Goal: Find specific page/section: Find specific page/section

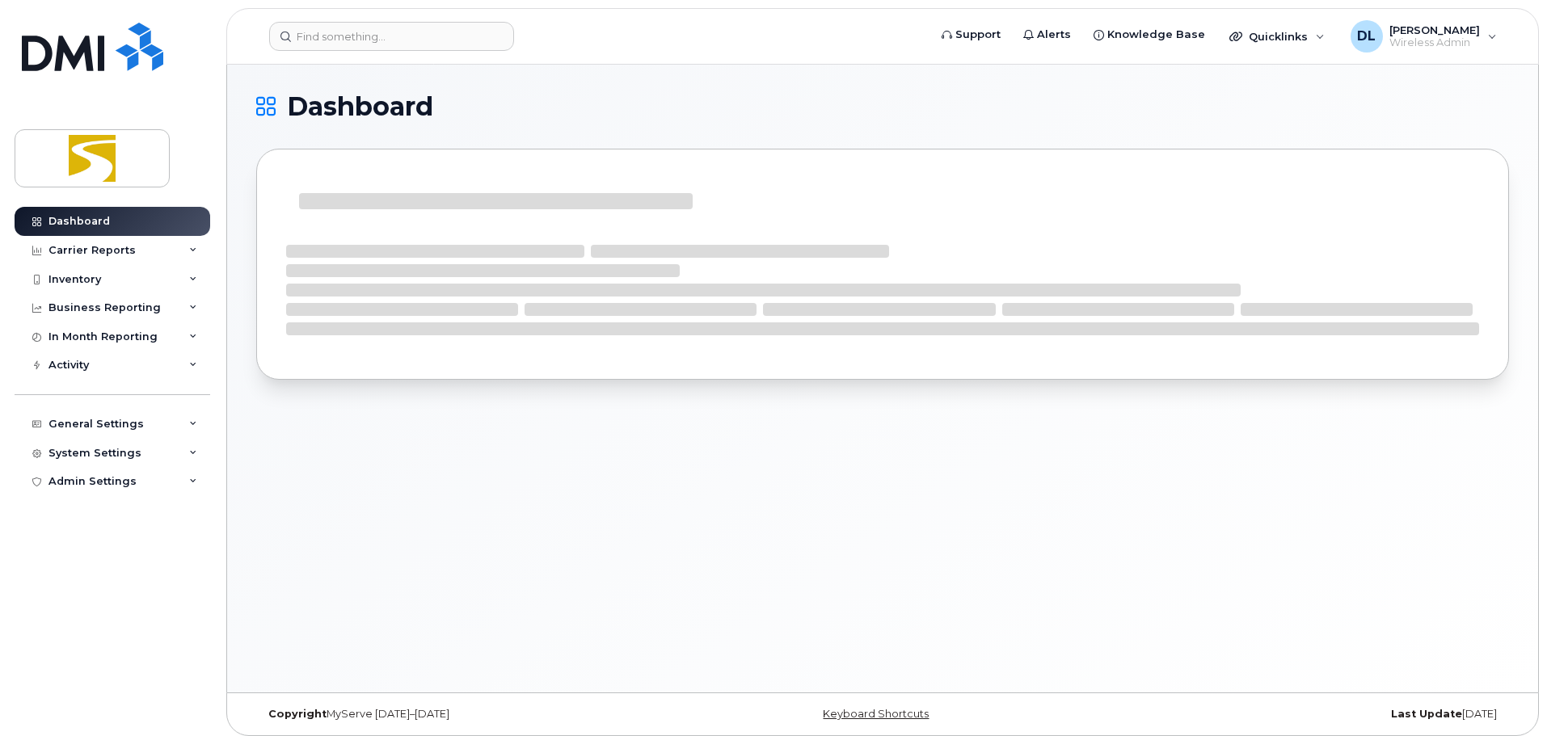
click at [424, 21] on header "Support Alerts Knowledge Base Quicklinks Suspend / Cancel Device Change SIM Car…" at bounding box center [882, 36] width 1313 height 57
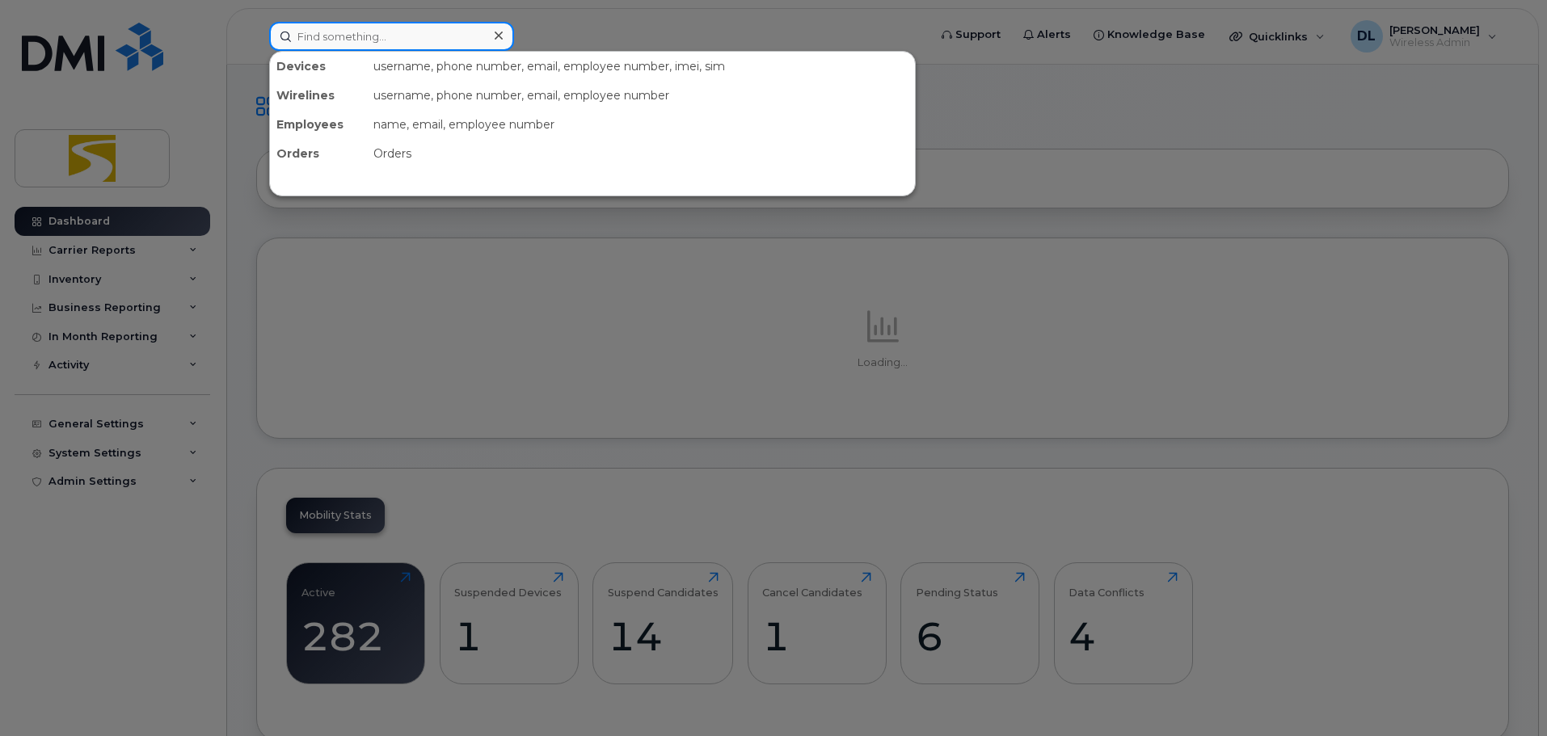
click at [415, 35] on input at bounding box center [391, 36] width 245 height 29
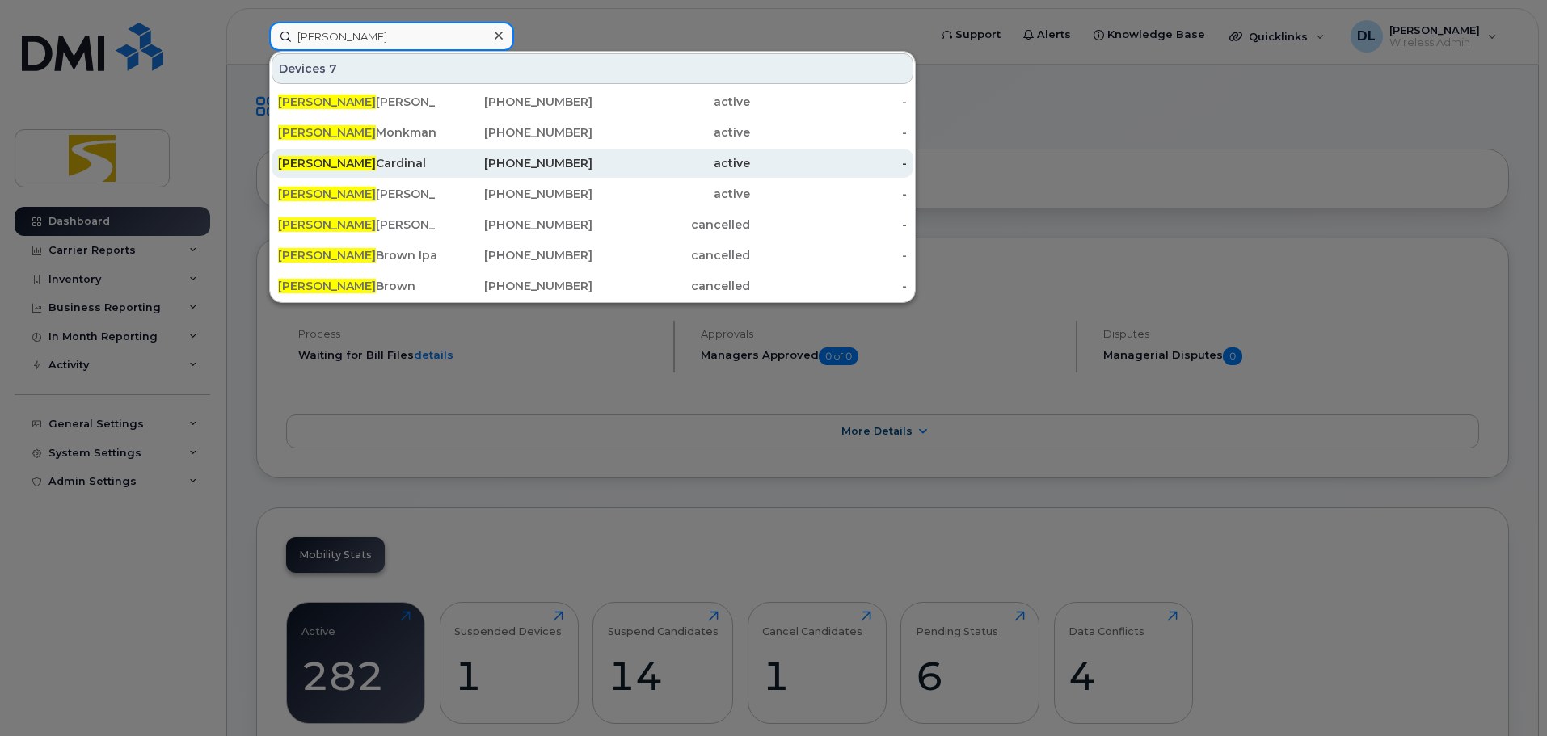
type input "curtis"
click at [430, 167] on div "Curtis Cardinal" at bounding box center [357, 163] width 158 height 16
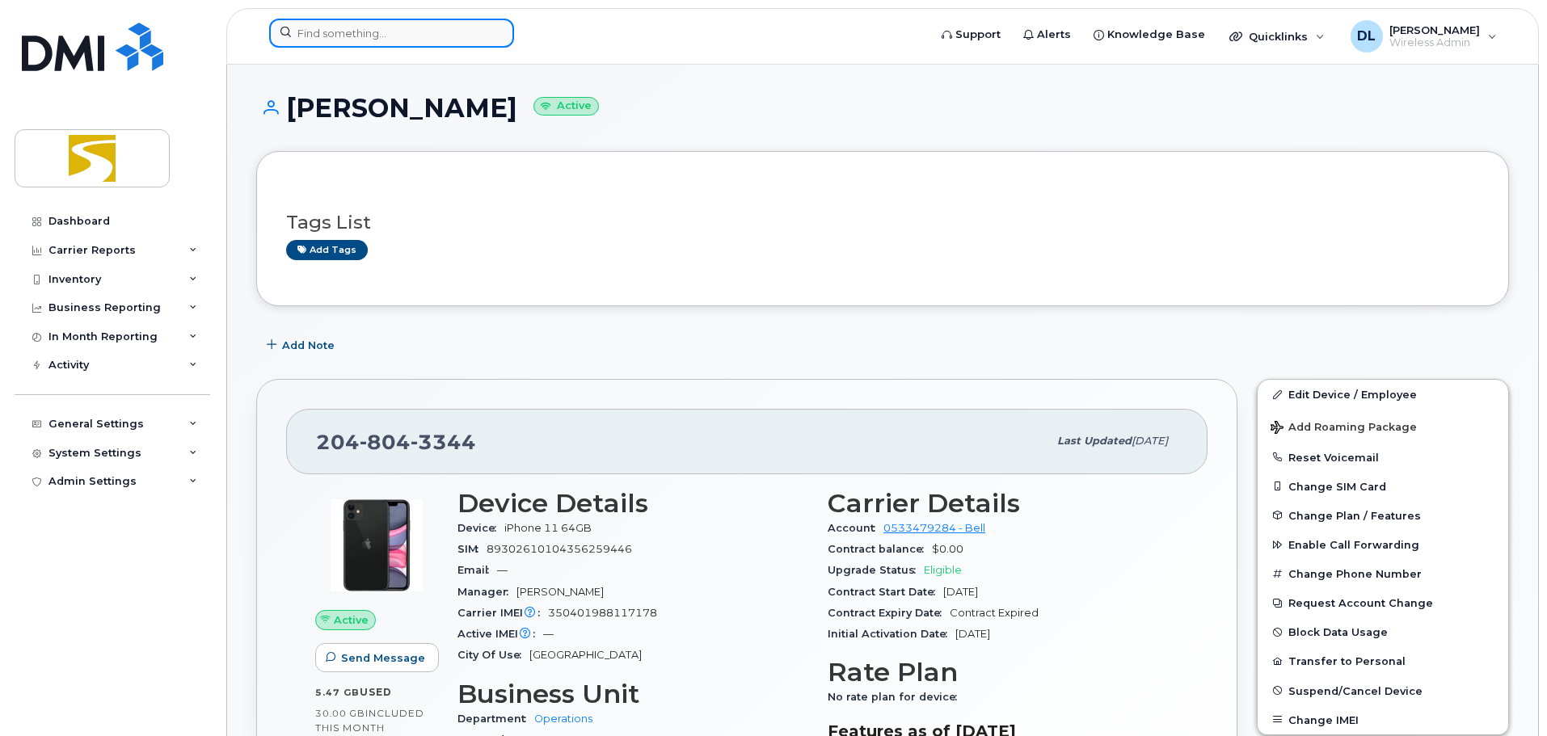
click at [375, 40] on input at bounding box center [391, 33] width 245 height 29
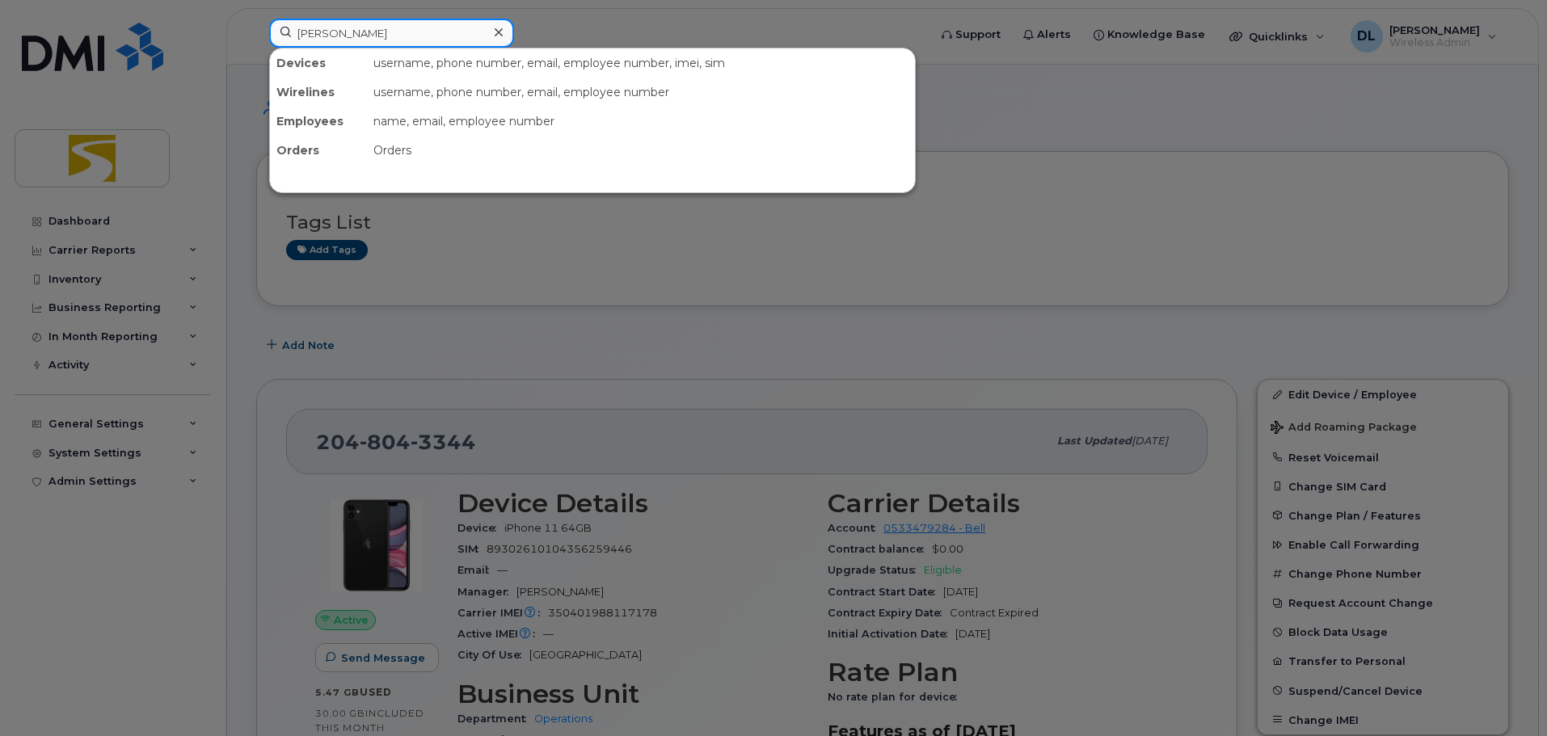
type input "brian"
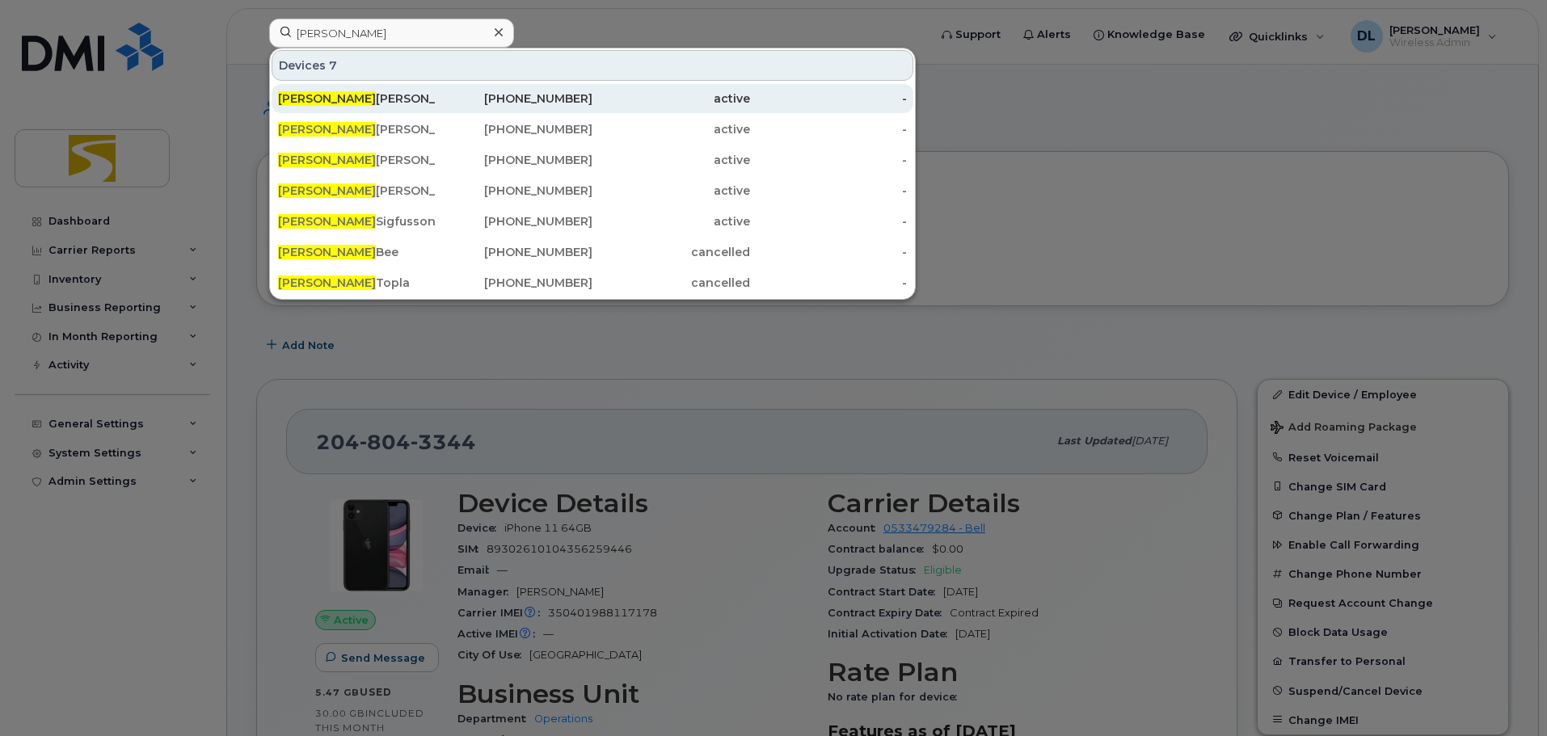
click at [373, 94] on div "Brian Fisk" at bounding box center [357, 99] width 158 height 16
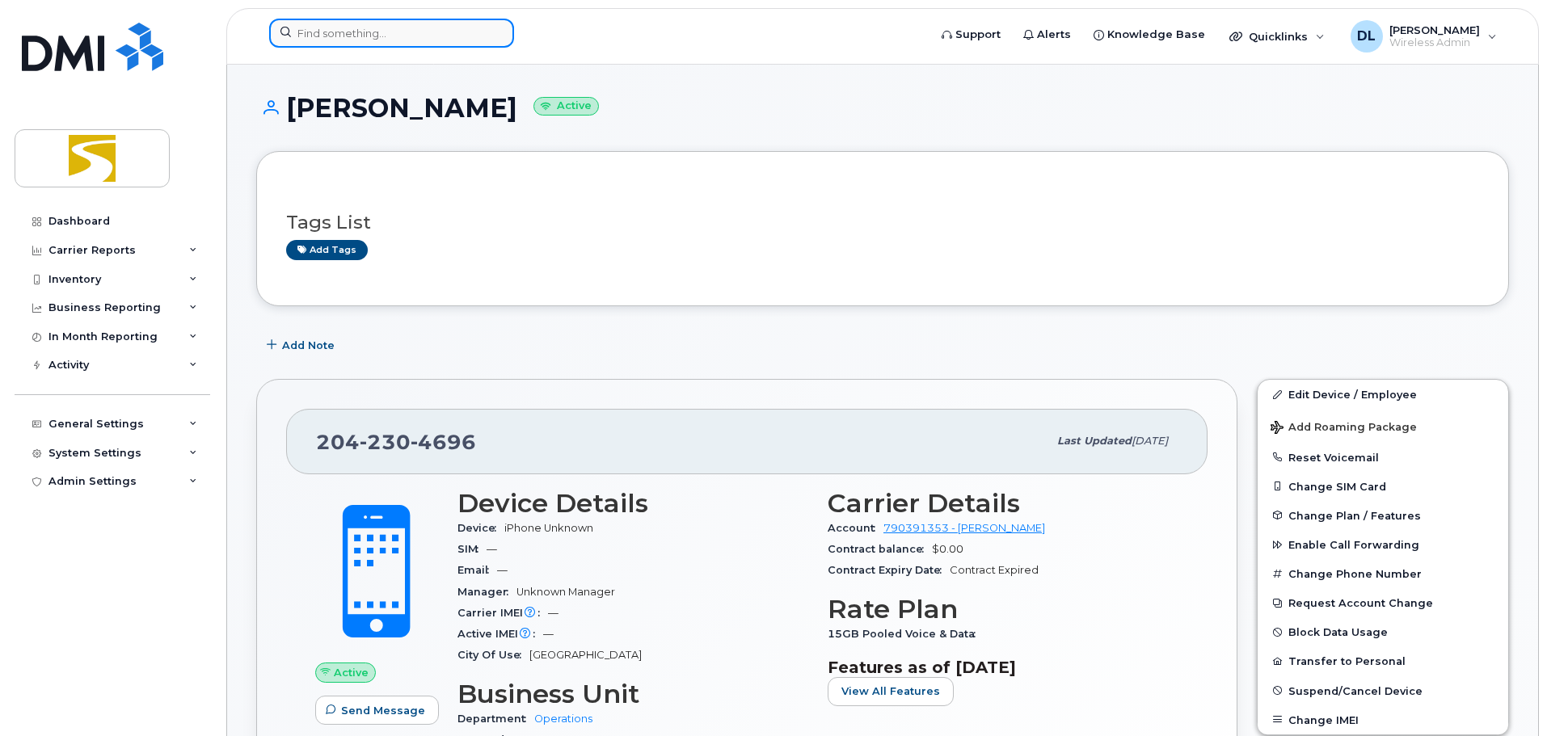
click at [460, 36] on input at bounding box center [391, 33] width 245 height 29
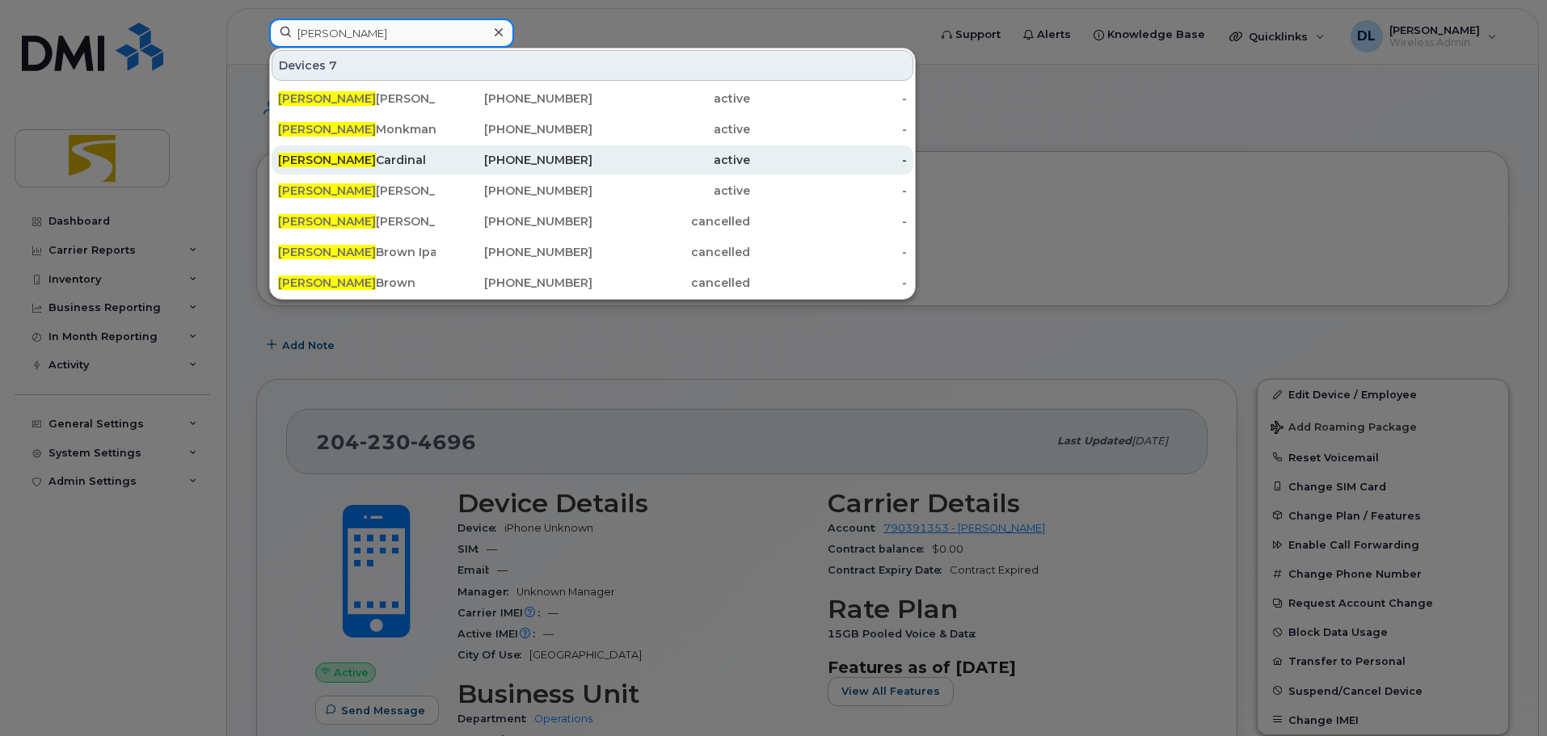
type input "curtis"
click at [437, 156] on div "204-804-3344" at bounding box center [515, 160] width 158 height 16
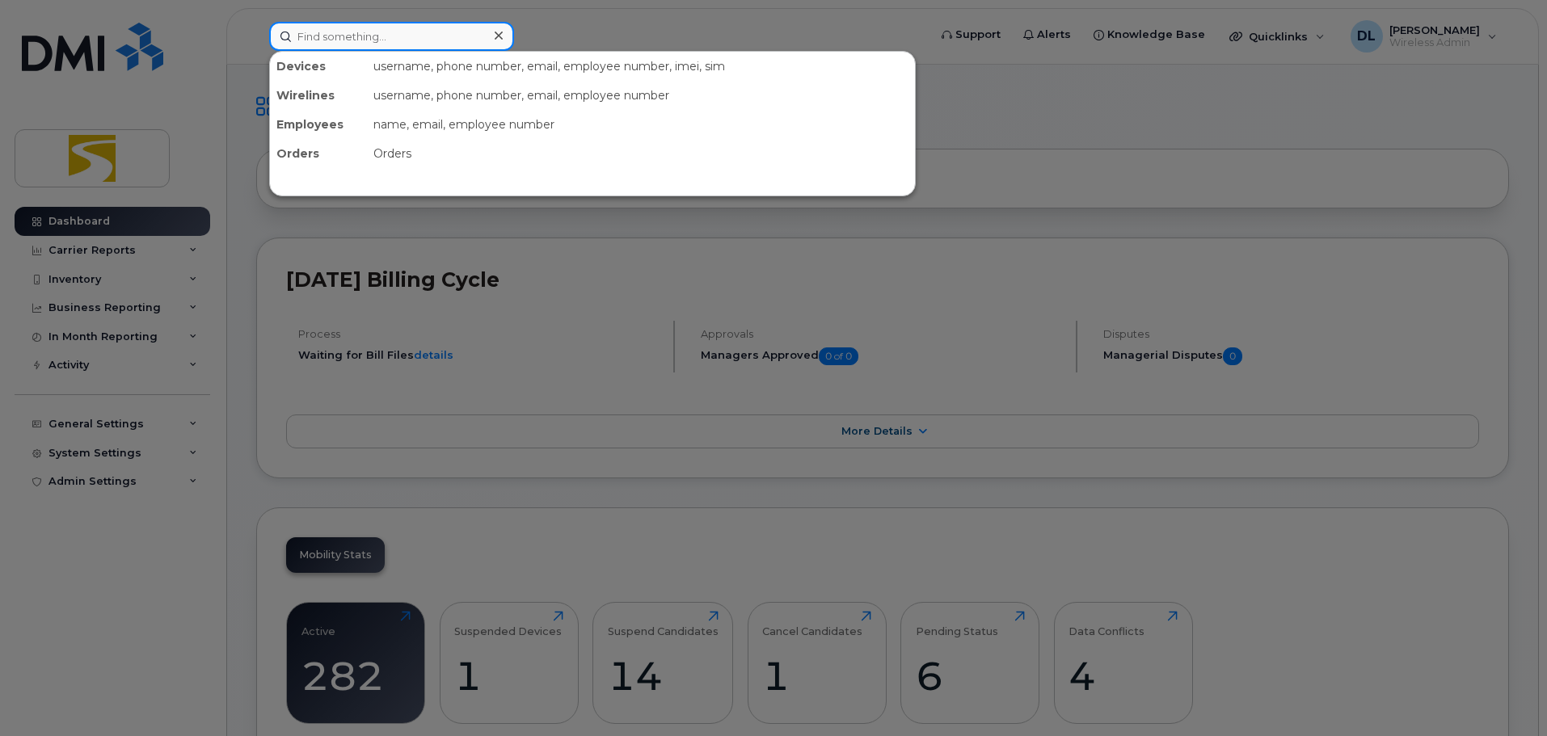
click at [407, 34] on input at bounding box center [391, 36] width 245 height 29
type input "penny"
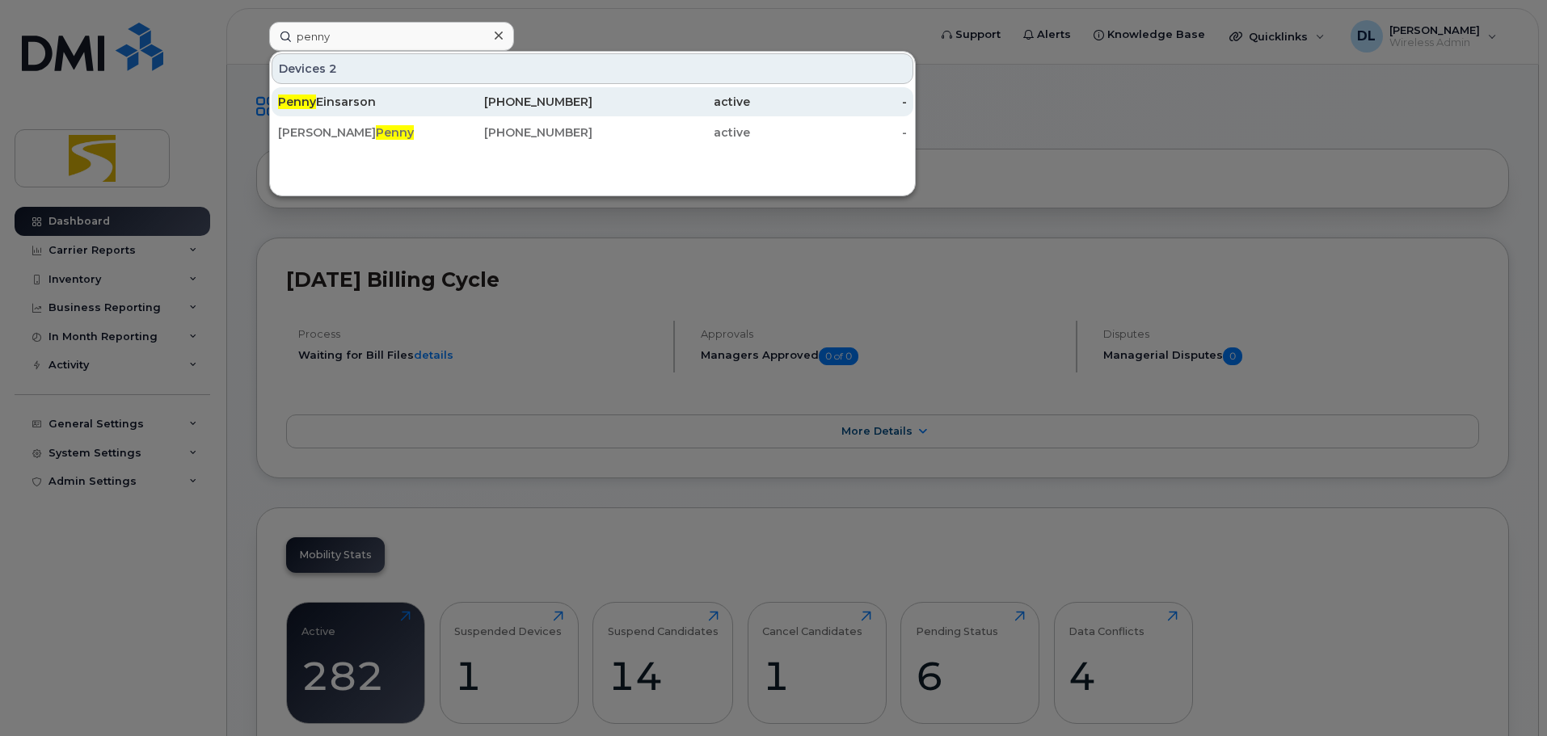
click at [438, 95] on div "204-280-1261" at bounding box center [515, 102] width 158 height 16
